Goal: Task Accomplishment & Management: Use online tool/utility

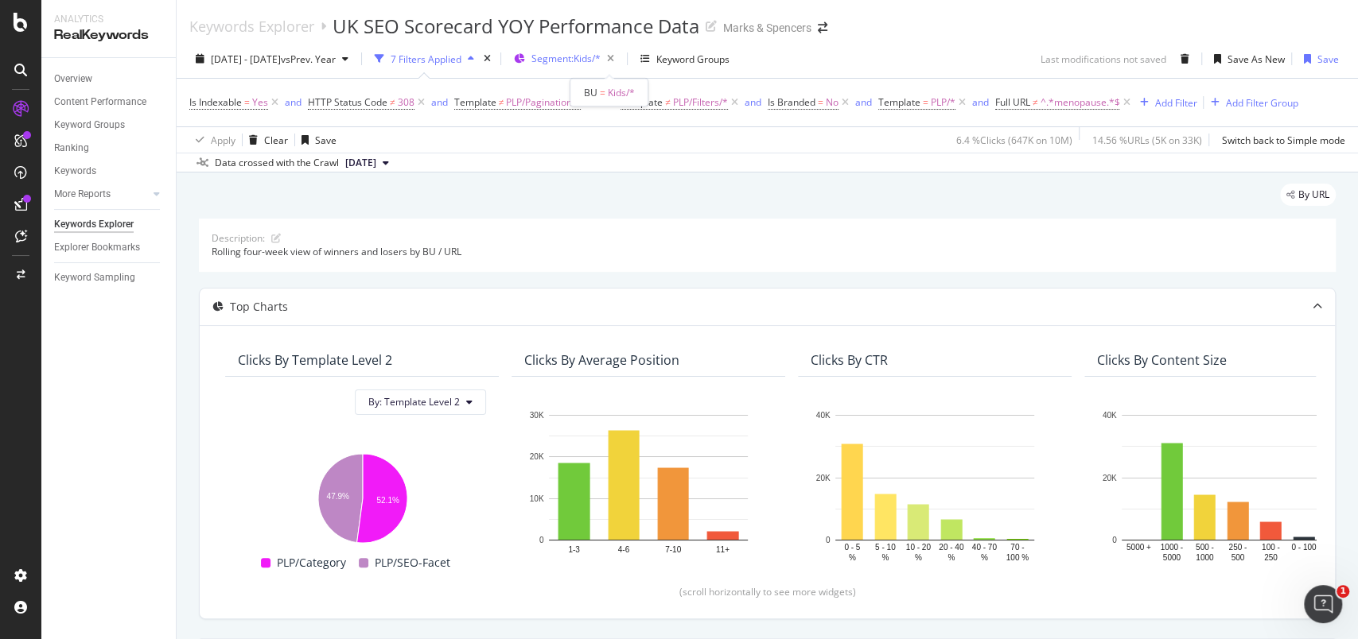
click at [601, 56] on span "Segment: Kids/*" at bounding box center [565, 59] width 69 height 14
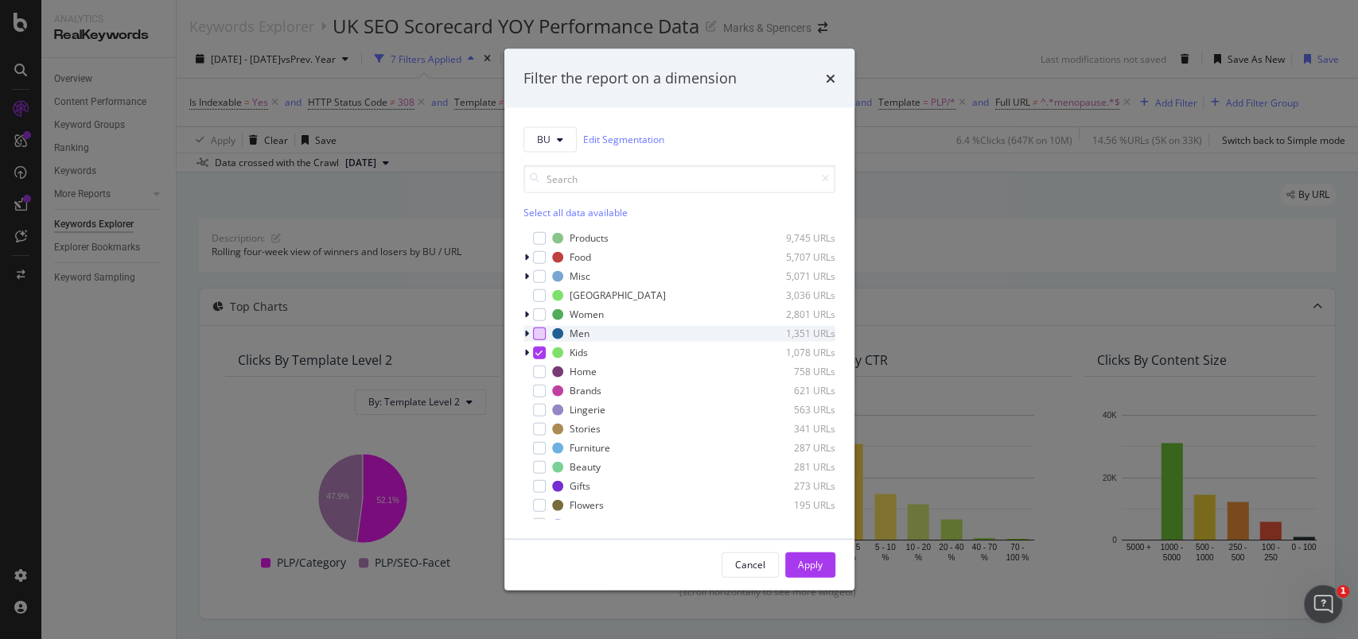
click at [541, 332] on div "modal" at bounding box center [539, 333] width 13 height 13
click at [544, 356] on div "modal" at bounding box center [539, 352] width 13 height 13
click at [811, 558] on div "Apply" at bounding box center [810, 565] width 25 height 14
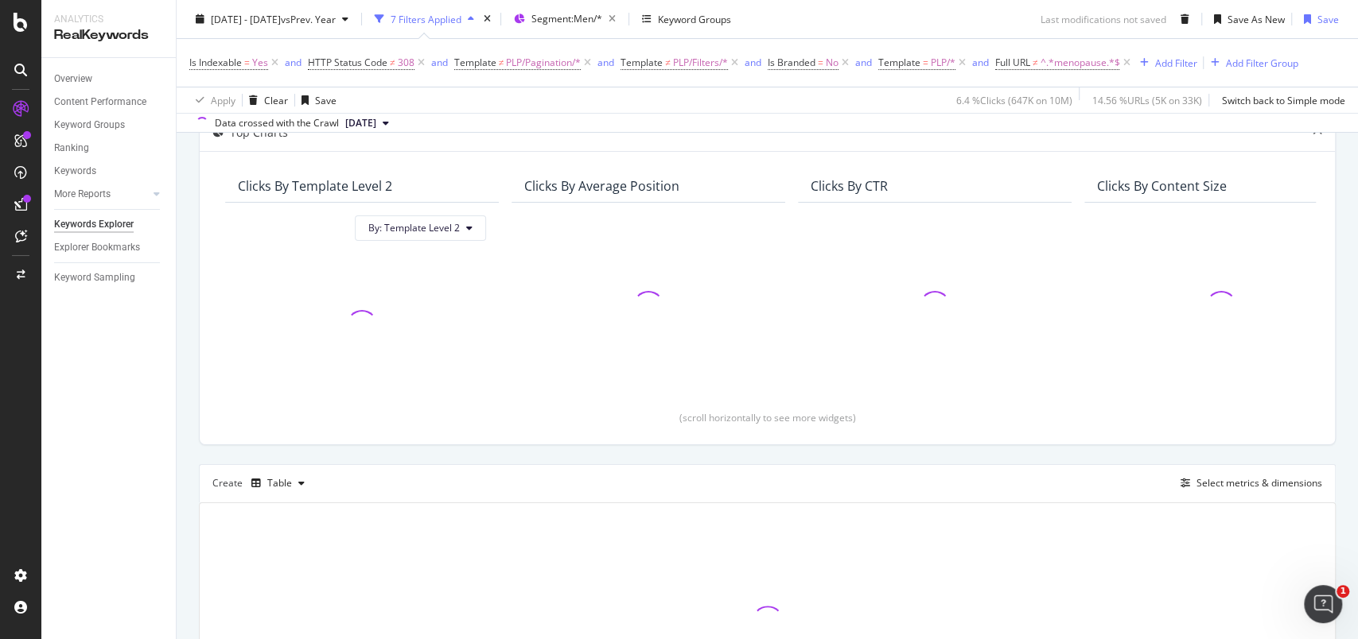
scroll to position [330, 0]
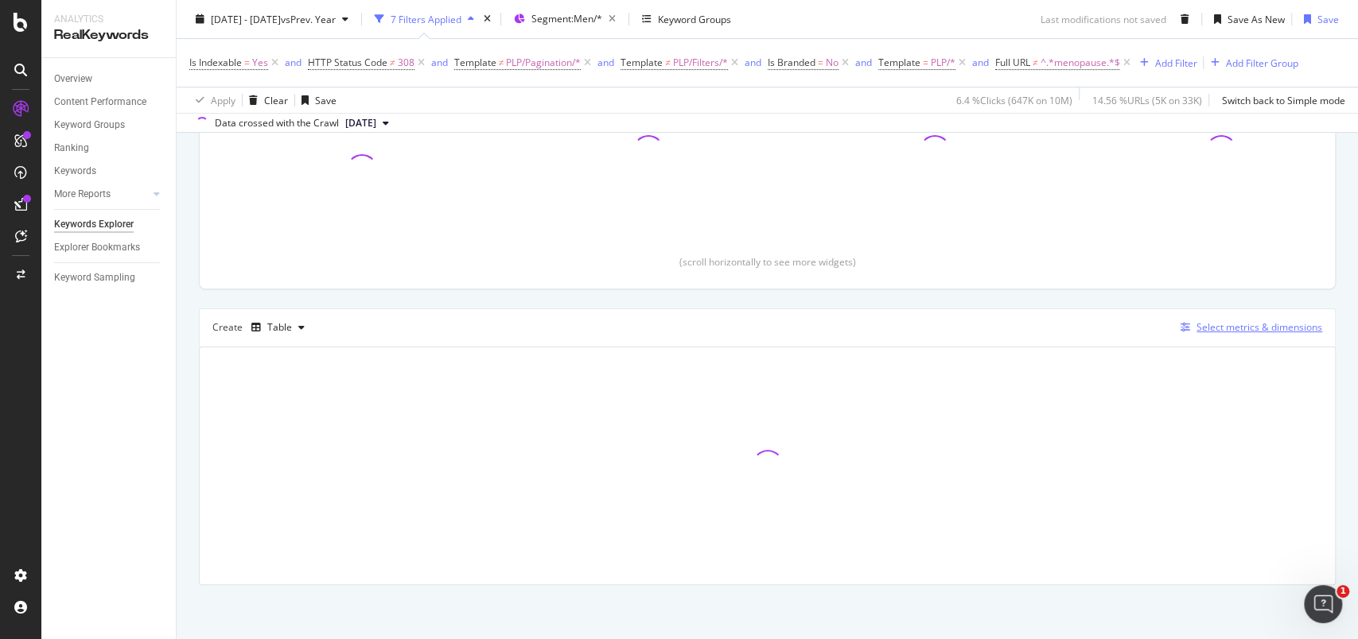
click at [1239, 322] on div "Select metrics & dimensions" at bounding box center [1259, 328] width 126 height 14
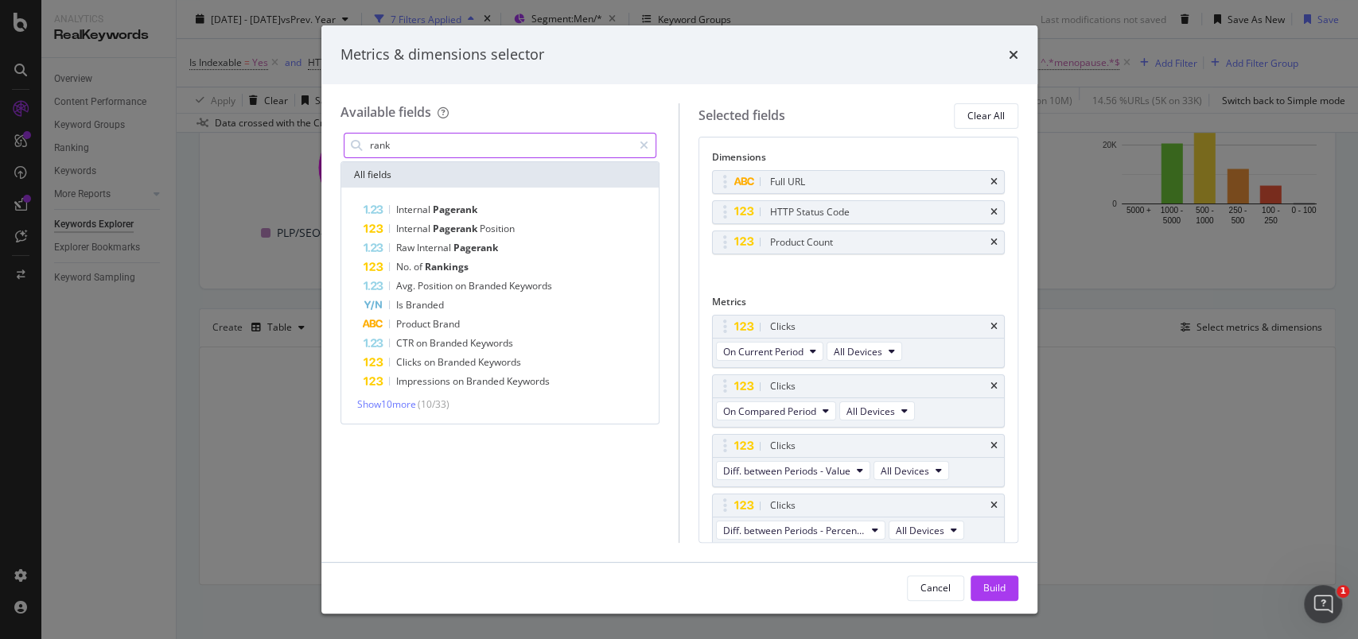
click at [383, 148] on input "rank" at bounding box center [500, 146] width 265 height 24
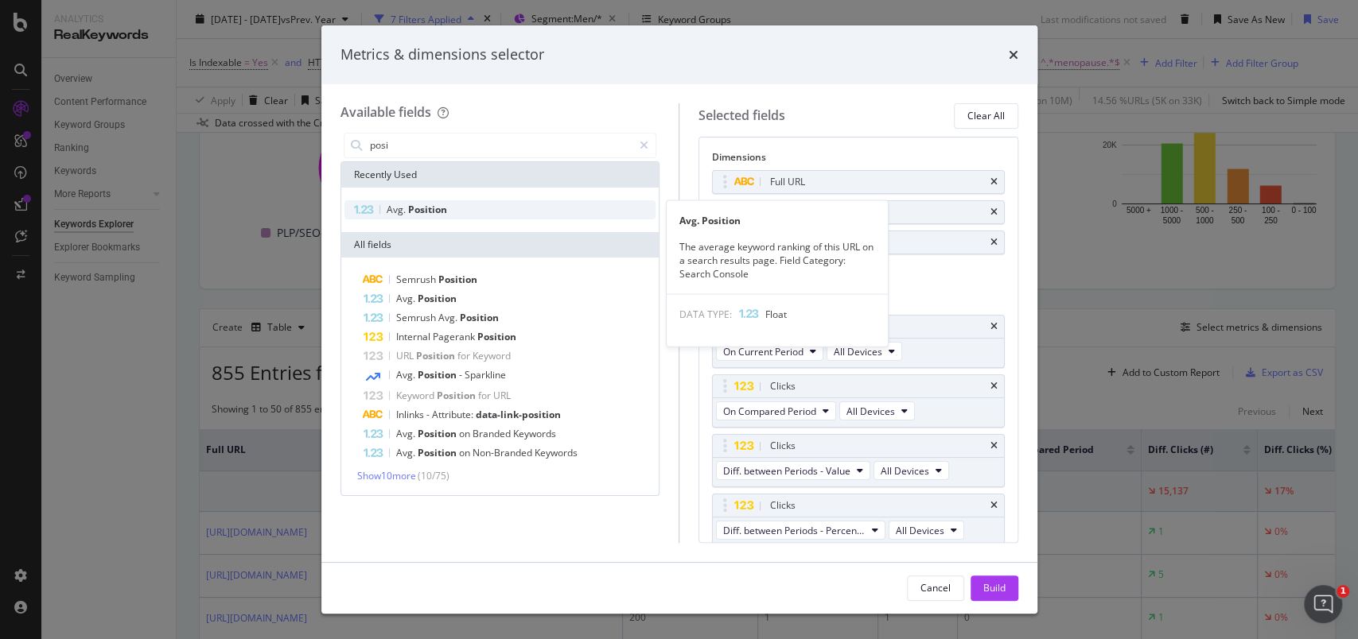
type input "posi"
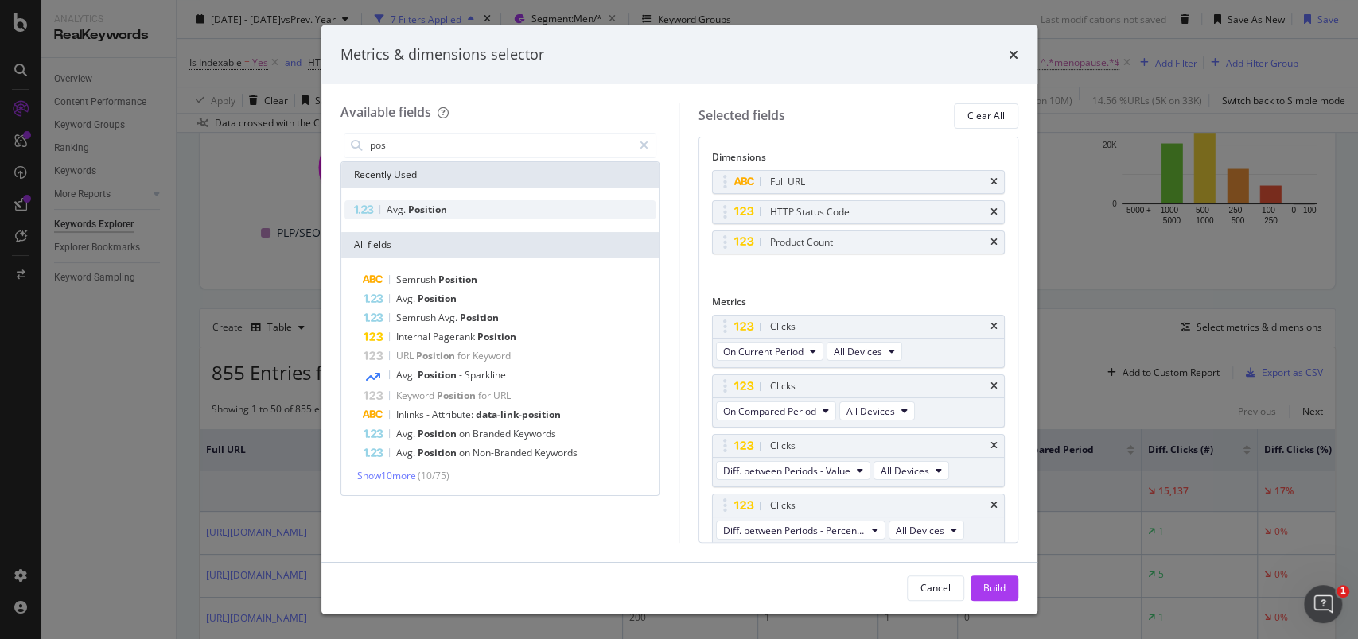
click at [414, 214] on span "Position" at bounding box center [427, 210] width 39 height 14
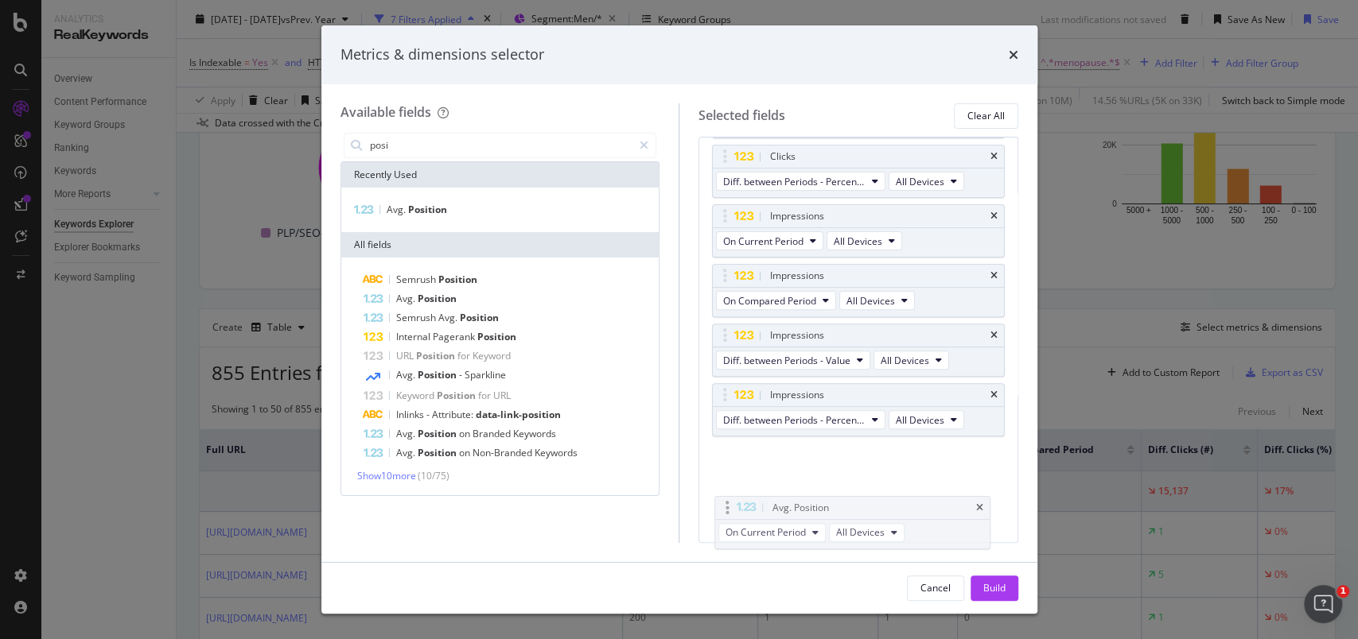
scroll to position [353, 0]
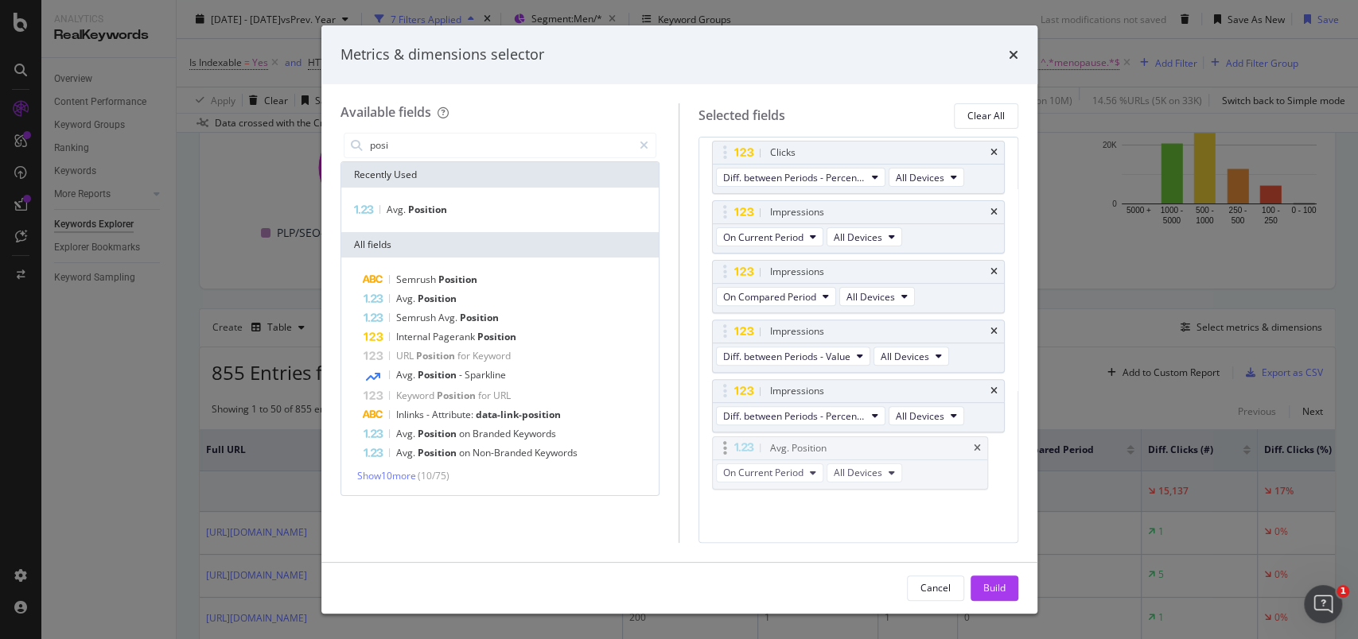
click at [727, 512] on body "Analytics RealKeywords Overview Content Performance Keyword Groups Ranking Keyw…" at bounding box center [679, 319] width 1358 height 639
click at [1001, 584] on div "Build" at bounding box center [994, 588] width 22 height 14
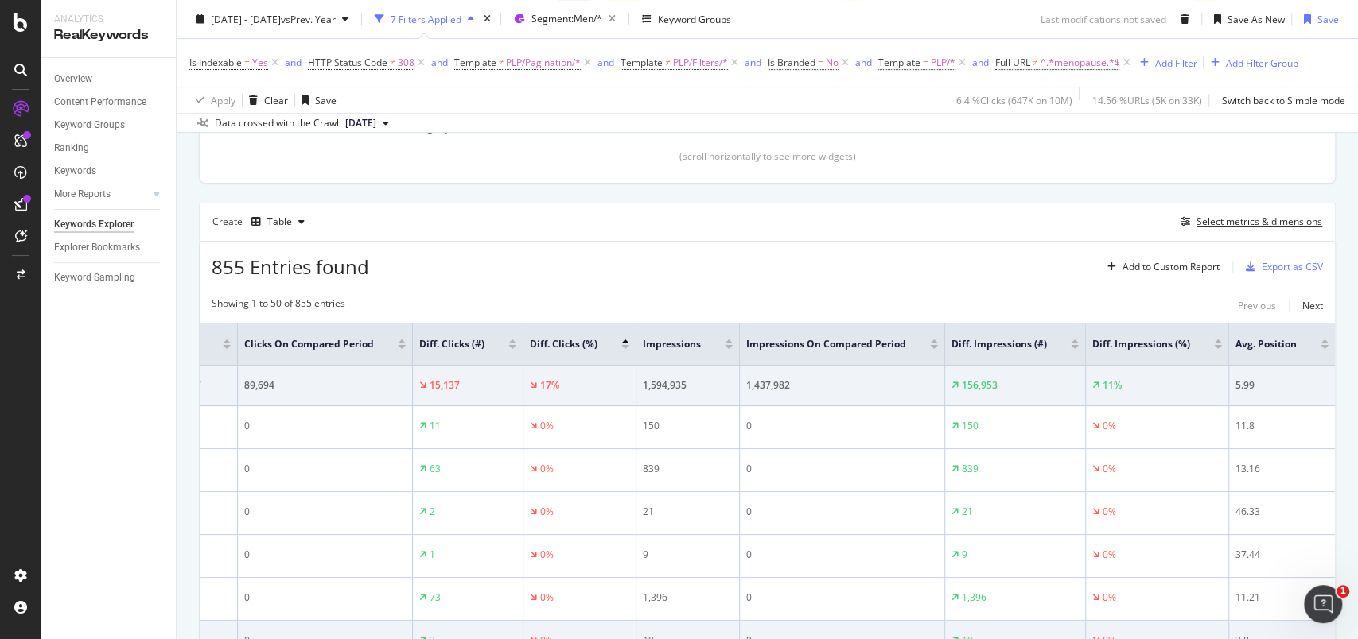
scroll to position [0, 679]
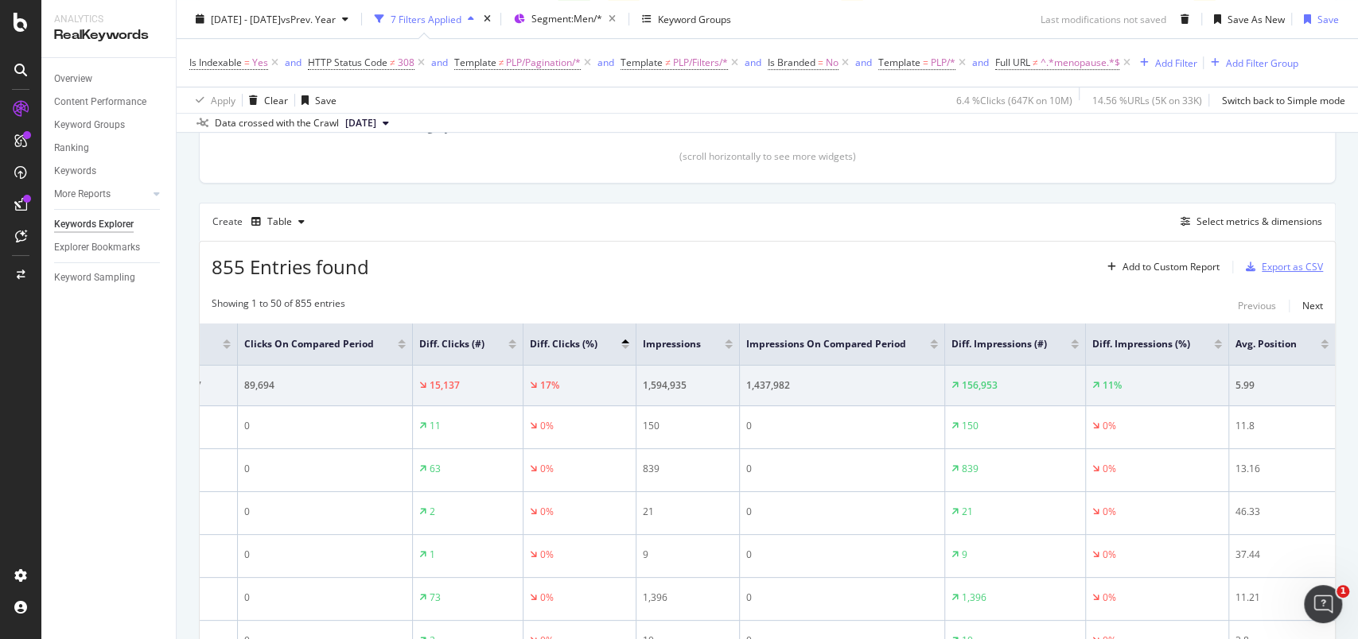
click at [1267, 270] on div "Export as CSV" at bounding box center [1291, 267] width 61 height 14
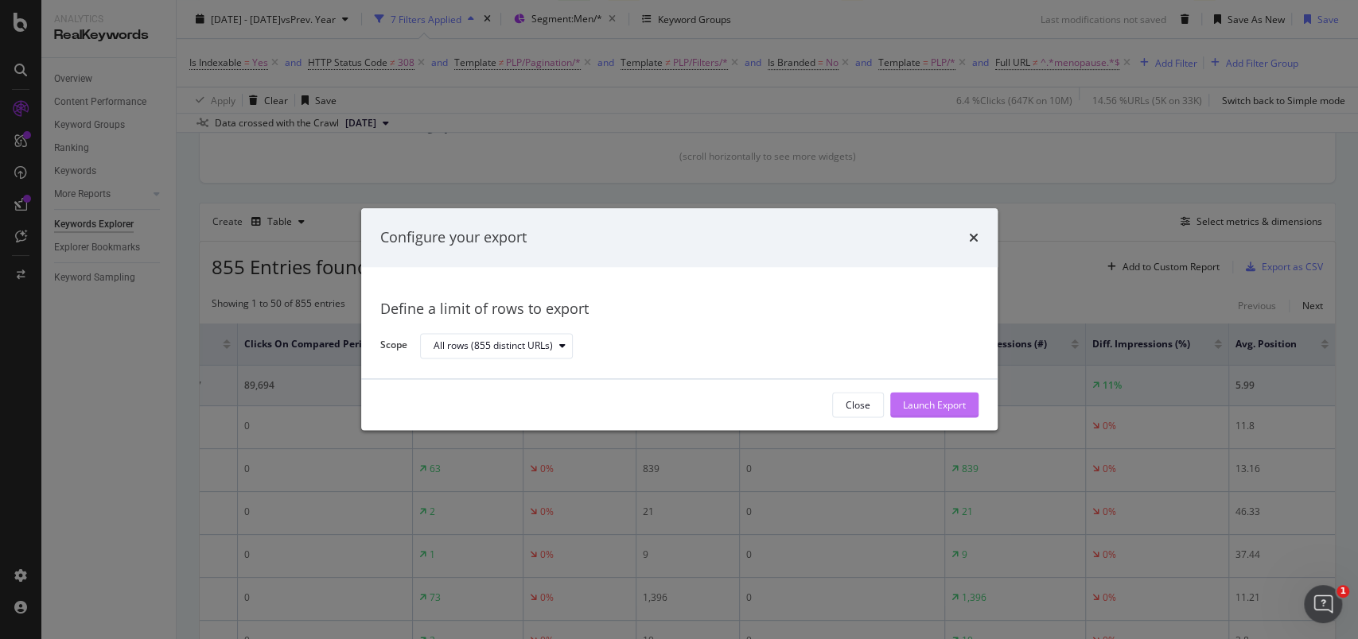
click at [931, 403] on div "Launch Export" at bounding box center [934, 405] width 63 height 14
